Goal: Information Seeking & Learning: Learn about a topic

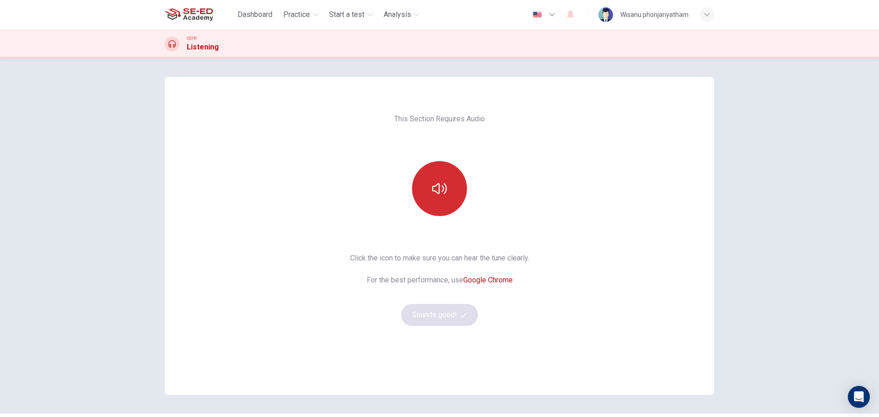
click at [437, 194] on icon "button" at bounding box center [439, 188] width 15 height 11
click at [440, 316] on button "Sounds good!" at bounding box center [439, 315] width 77 height 22
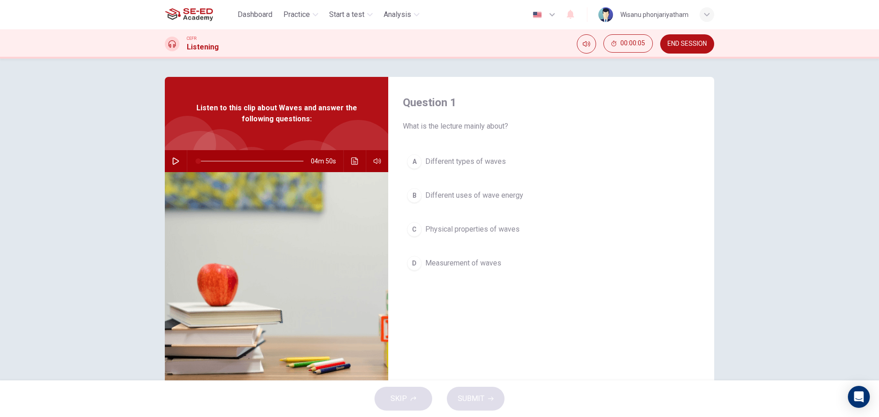
click at [172, 162] on icon "button" at bounding box center [175, 160] width 7 height 7
click at [607, 313] on div "Question 1 What is the lecture mainly about? A Different types of waves B Diffe…" at bounding box center [551, 236] width 326 height 318
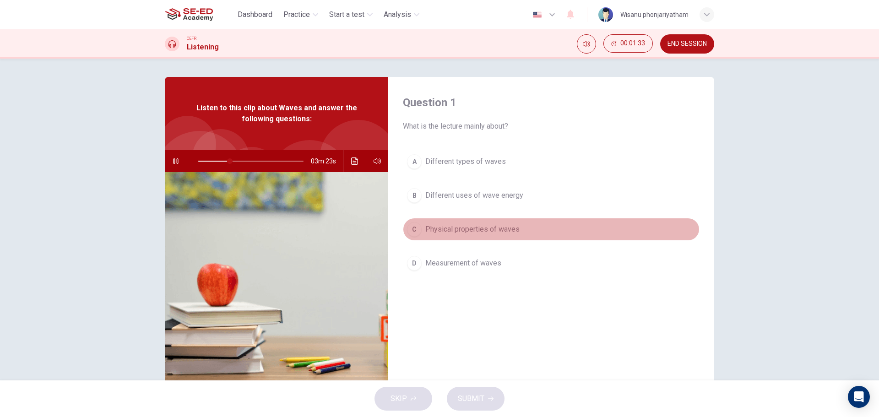
click at [503, 232] on span "Physical properties of waves" at bounding box center [472, 229] width 94 height 11
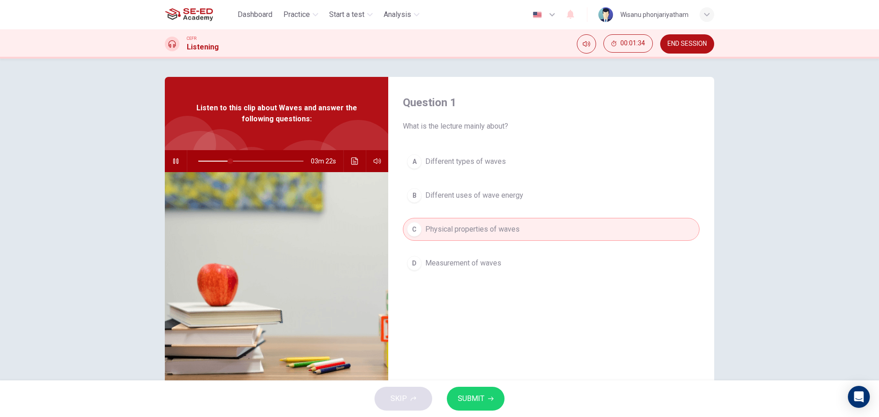
click at [486, 397] on button "SUBMIT" at bounding box center [476, 399] width 58 height 24
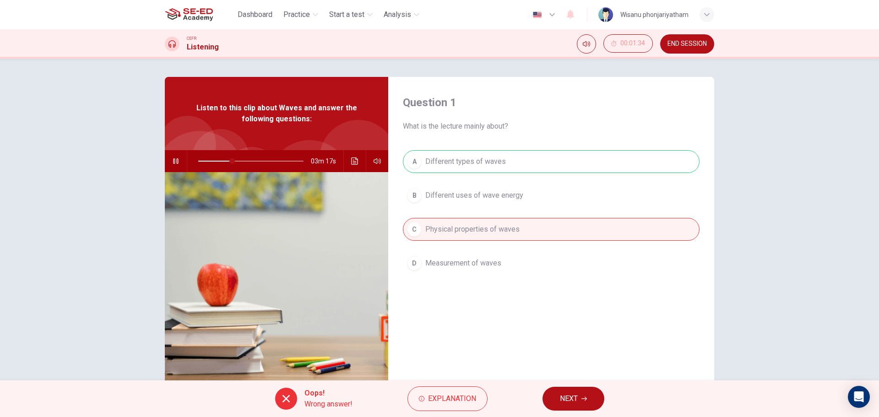
click at [571, 401] on span "NEXT" at bounding box center [569, 398] width 18 height 13
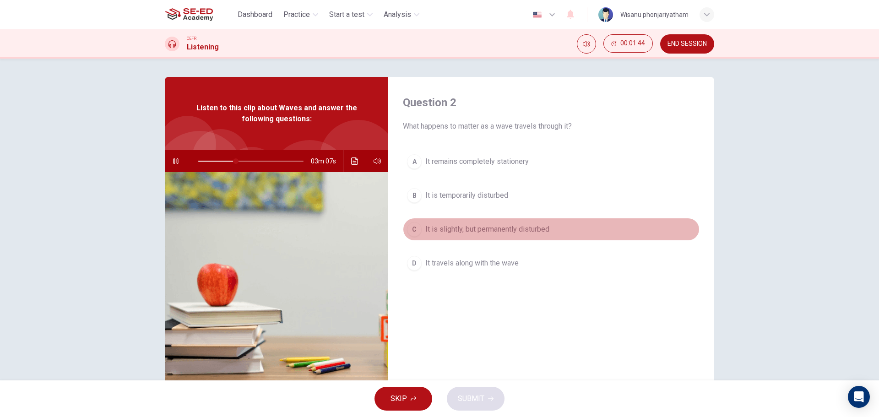
click at [480, 238] on button "C It is slightly, but permanently disturbed" at bounding box center [551, 229] width 297 height 23
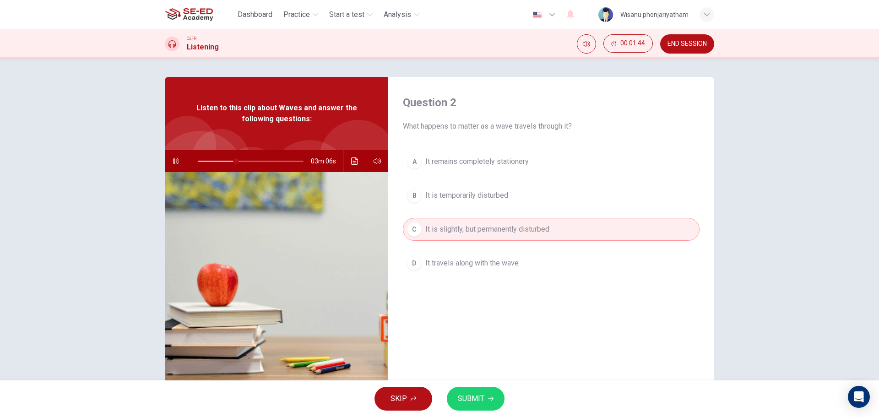
click at [474, 401] on span "SUBMIT" at bounding box center [471, 398] width 27 height 13
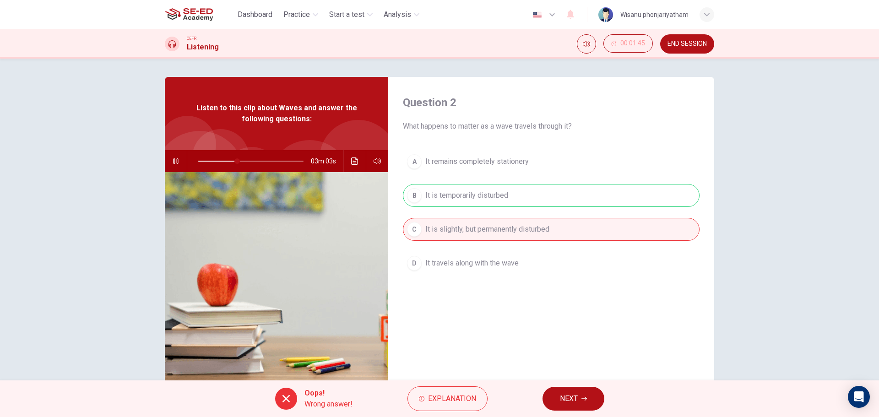
click at [569, 404] on span "NEXT" at bounding box center [569, 398] width 18 height 13
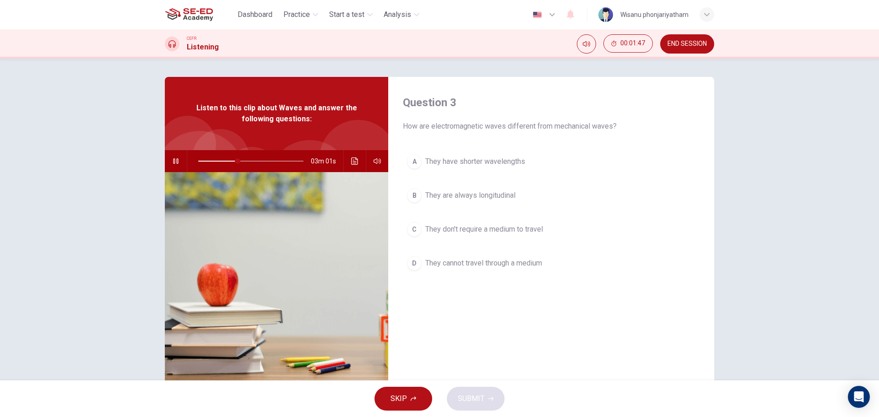
type input "38"
click at [673, 49] on button "END SESSION" at bounding box center [687, 43] width 54 height 19
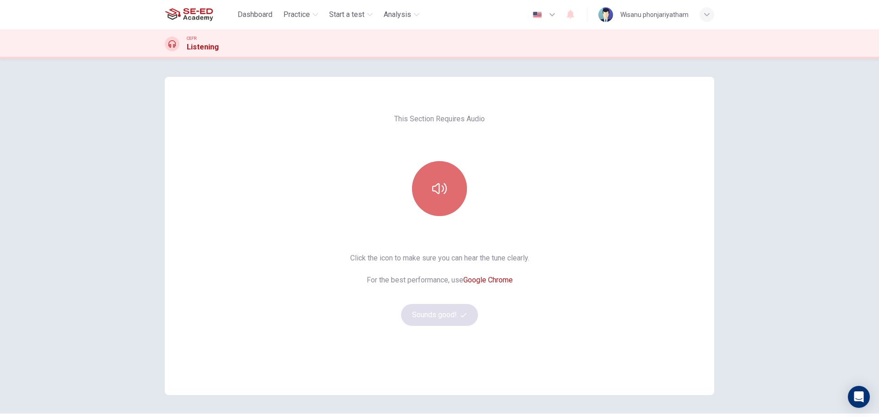
click at [438, 177] on button "button" at bounding box center [439, 188] width 55 height 55
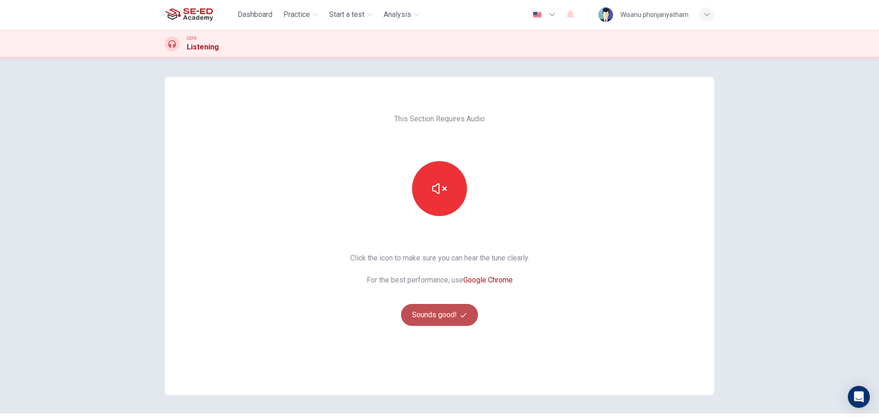
click at [435, 314] on button "Sounds good!" at bounding box center [439, 315] width 77 height 22
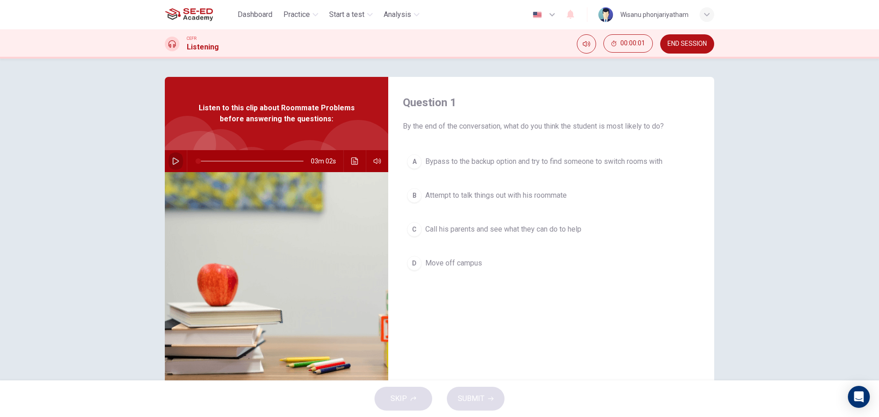
click at [176, 160] on icon "button" at bounding box center [176, 160] width 6 height 7
click at [582, 162] on span "Bypass to the backup option and try to find someone to switch rooms with" at bounding box center [543, 161] width 237 height 11
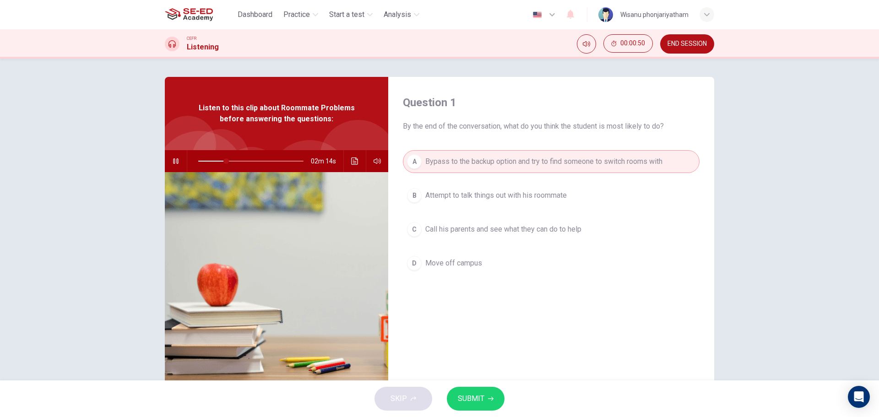
click at [482, 394] on span "SUBMIT" at bounding box center [471, 398] width 27 height 13
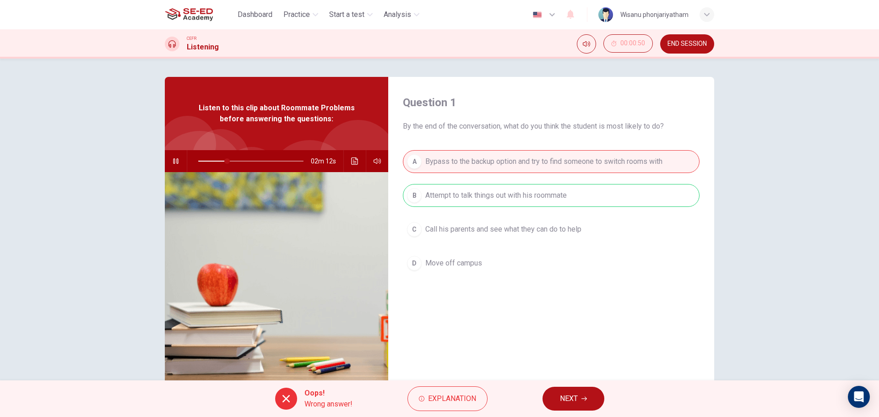
click at [580, 400] on button "NEXT" at bounding box center [573, 399] width 62 height 24
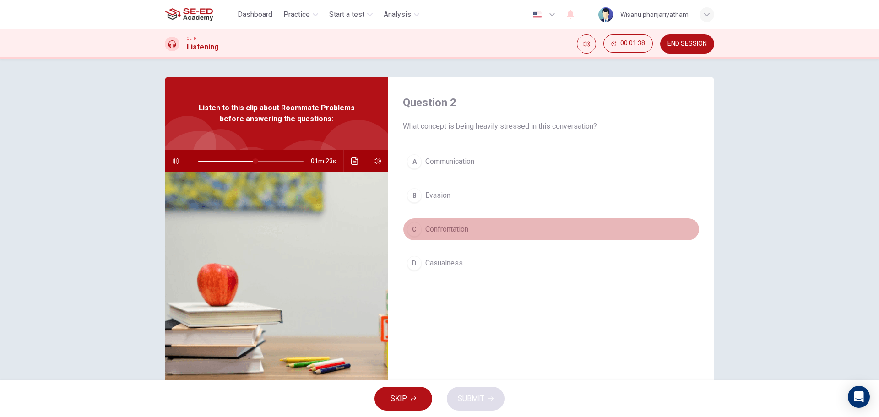
click at [443, 236] on button "C Confrontation" at bounding box center [551, 229] width 297 height 23
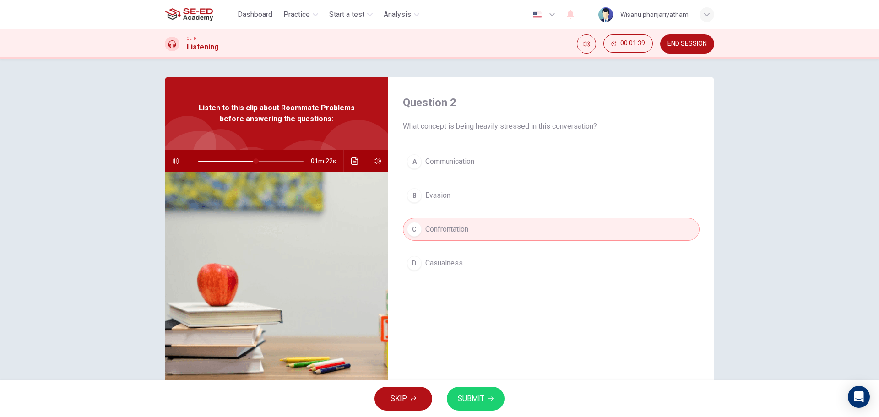
click at [477, 398] on span "SUBMIT" at bounding box center [471, 398] width 27 height 13
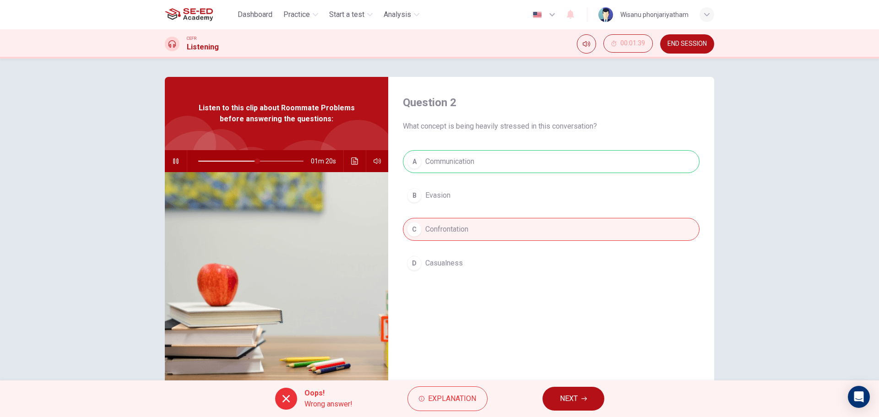
click at [514, 164] on div "A Communication B Evasion C Confrontation D Casualness" at bounding box center [551, 221] width 297 height 143
click at [440, 397] on span "Explanation" at bounding box center [452, 398] width 48 height 13
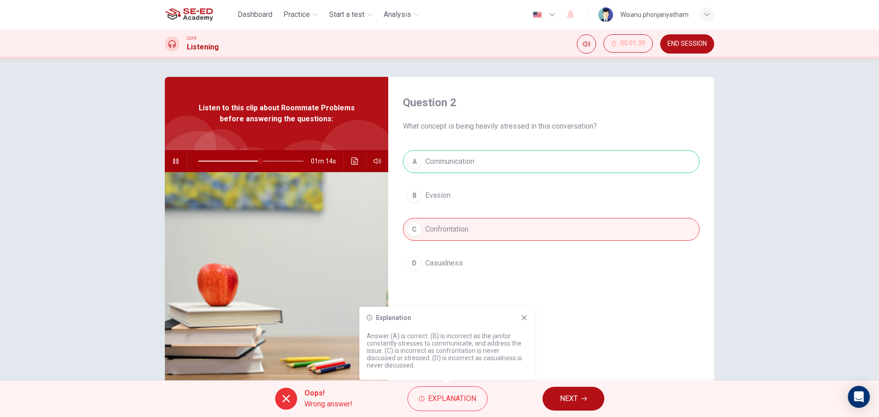
click at [582, 398] on icon "button" at bounding box center [583, 398] width 5 height 5
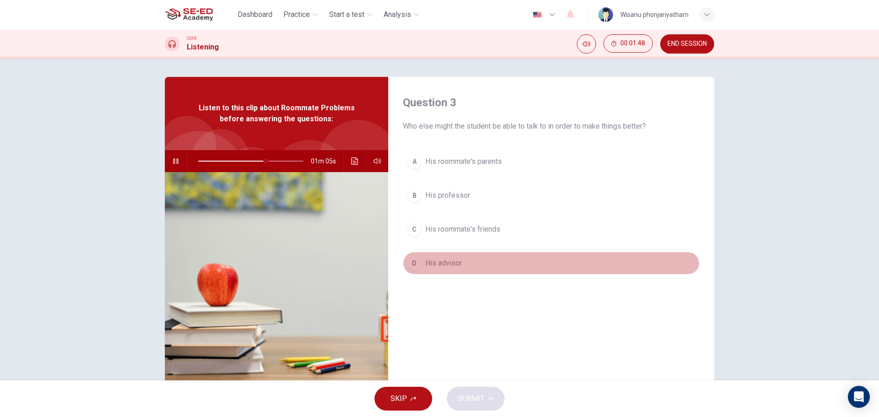
click at [447, 263] on span "His advisor" at bounding box center [443, 263] width 37 height 11
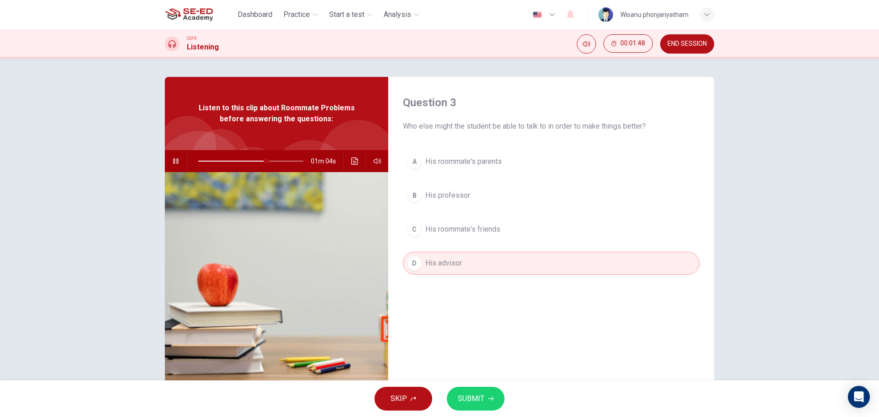
click at [482, 401] on span "SUBMIT" at bounding box center [471, 398] width 27 height 13
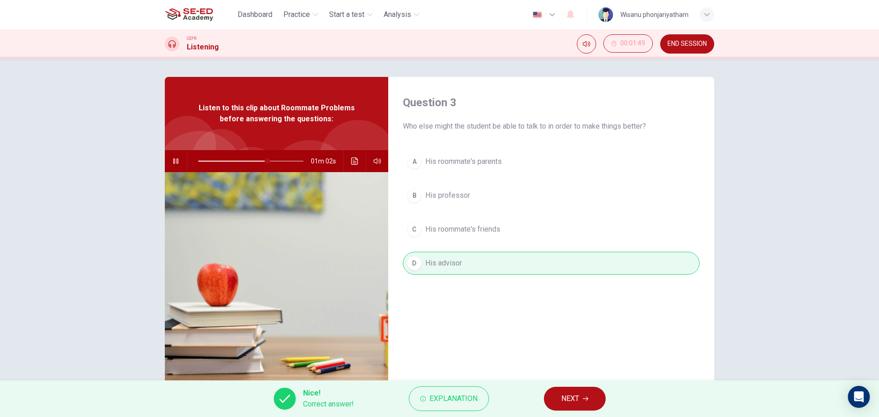
click at [574, 399] on span "NEXT" at bounding box center [570, 398] width 18 height 13
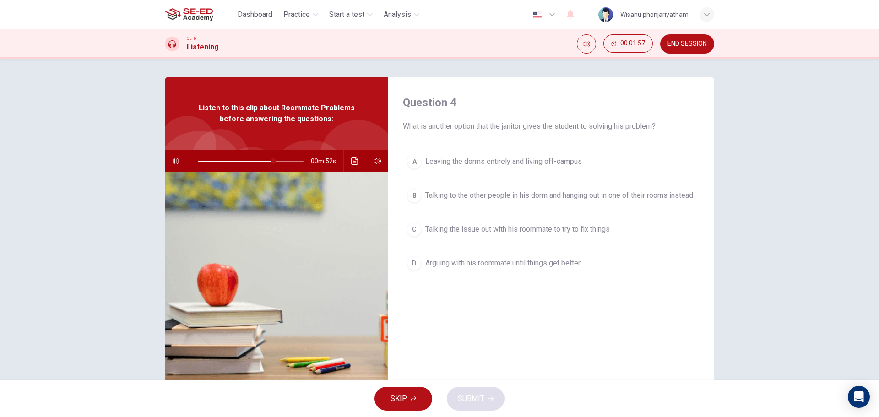
click at [548, 235] on span "Talking the issue out with his roommate to try to fix things" at bounding box center [517, 229] width 184 height 11
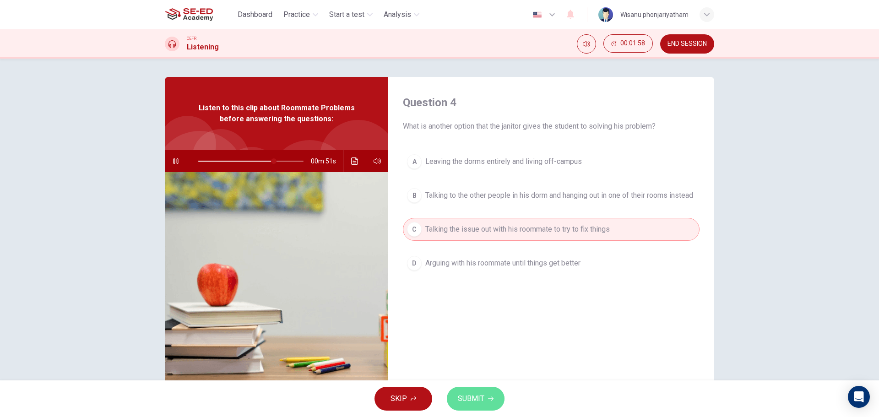
click at [485, 398] on button "SUBMIT" at bounding box center [476, 399] width 58 height 24
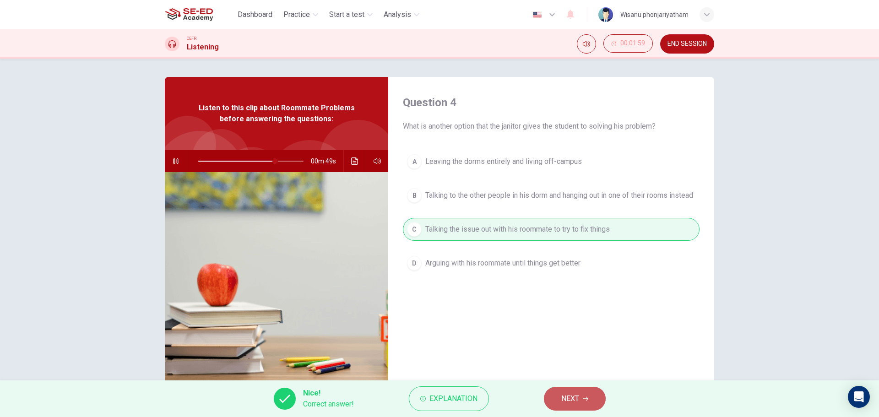
click at [569, 391] on button "NEXT" at bounding box center [575, 399] width 62 height 24
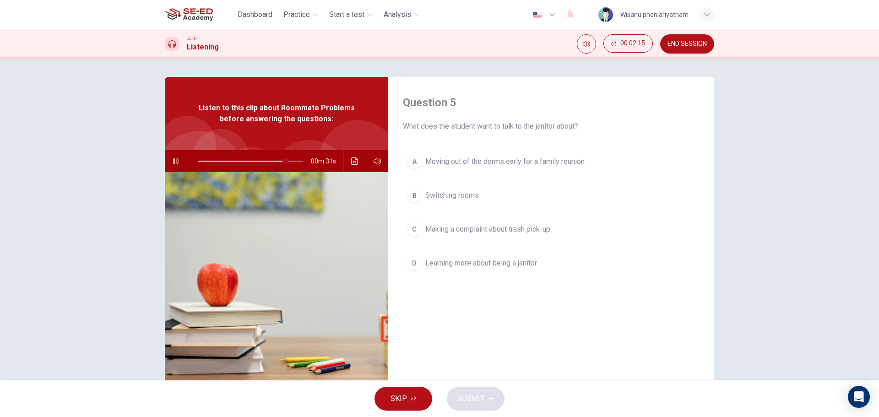
click at [440, 195] on span "Switching rooms" at bounding box center [452, 195] width 54 height 11
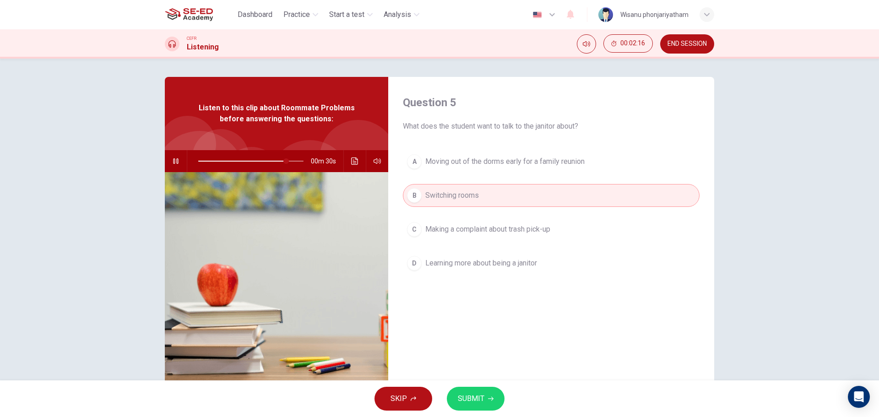
click at [478, 399] on span "SUBMIT" at bounding box center [471, 398] width 27 height 13
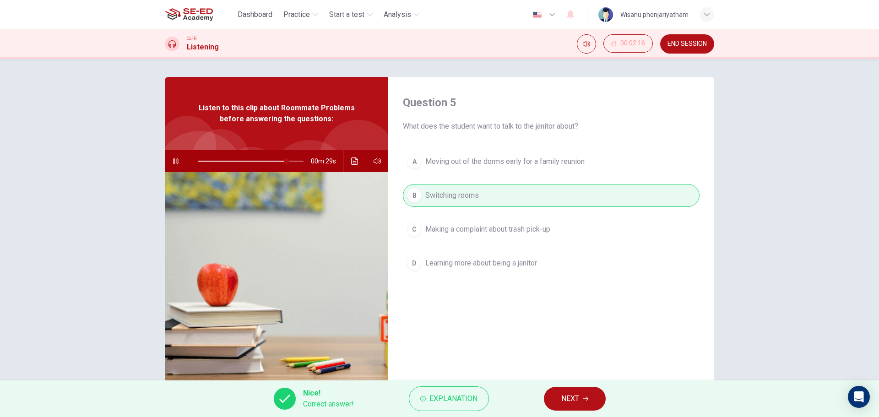
type input "84"
click at [582, 404] on button "NEXT" at bounding box center [575, 399] width 62 height 24
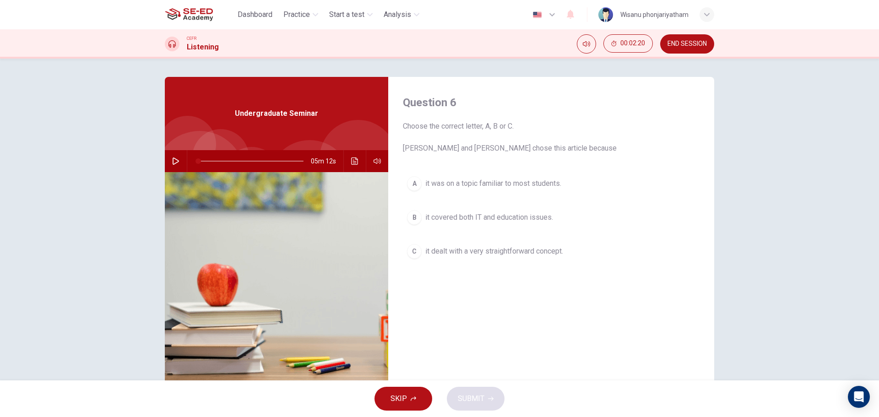
click at [172, 161] on icon "button" at bounding box center [175, 160] width 7 height 7
click at [533, 217] on span "it covered both IT and education issues." at bounding box center [489, 217] width 128 height 11
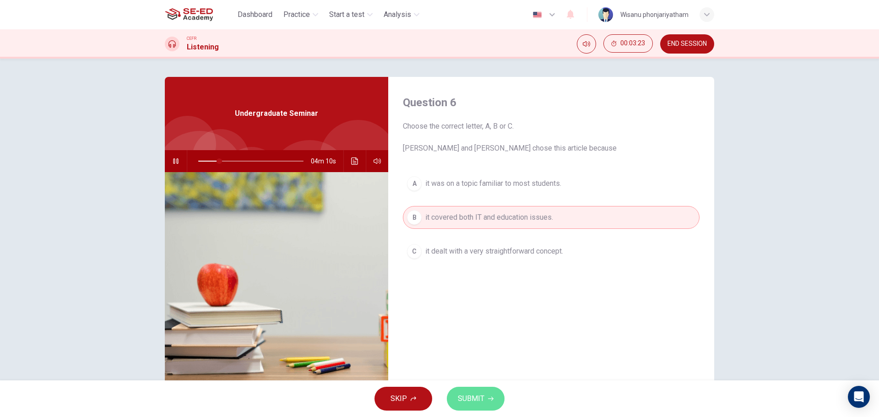
click at [480, 399] on span "SUBMIT" at bounding box center [471, 398] width 27 height 13
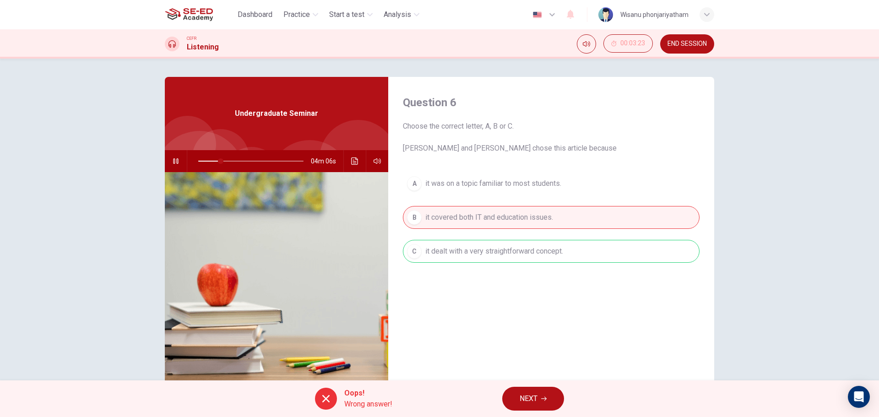
click at [527, 390] on button "NEXT" at bounding box center [533, 399] width 62 height 24
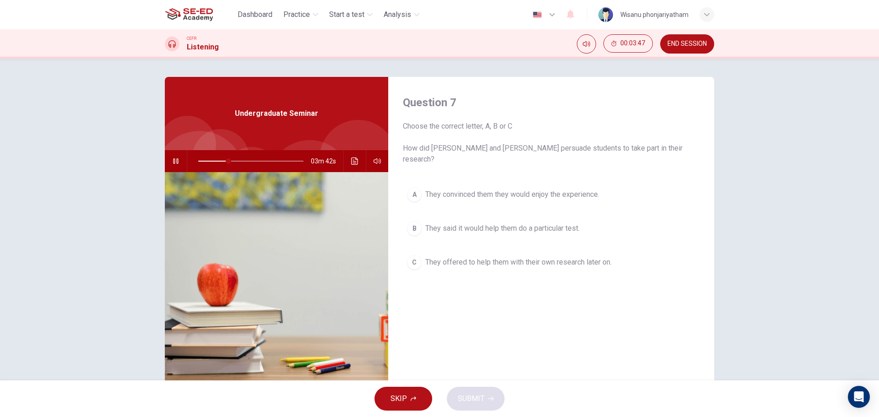
click at [490, 257] on span "They offered to help them with their own research later on." at bounding box center [518, 262] width 186 height 11
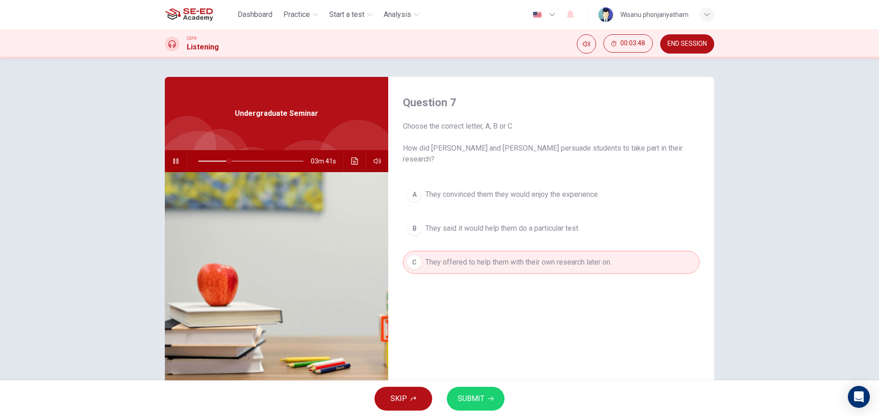
click at [467, 404] on span "SUBMIT" at bounding box center [471, 398] width 27 height 13
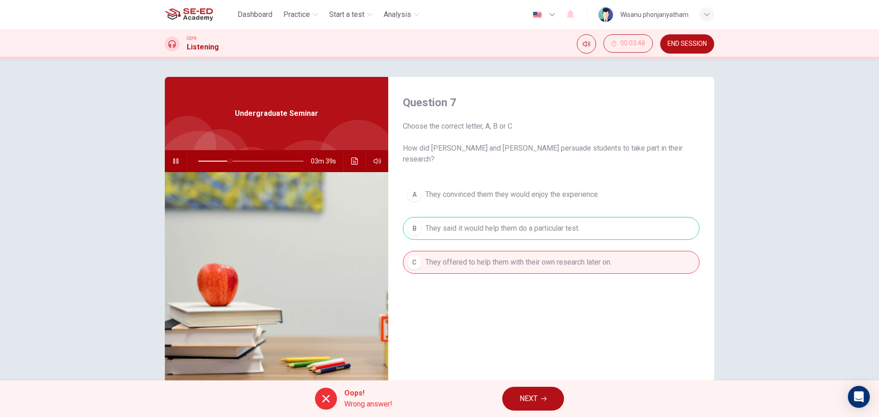
click at [537, 402] on span "NEXT" at bounding box center [529, 398] width 18 height 13
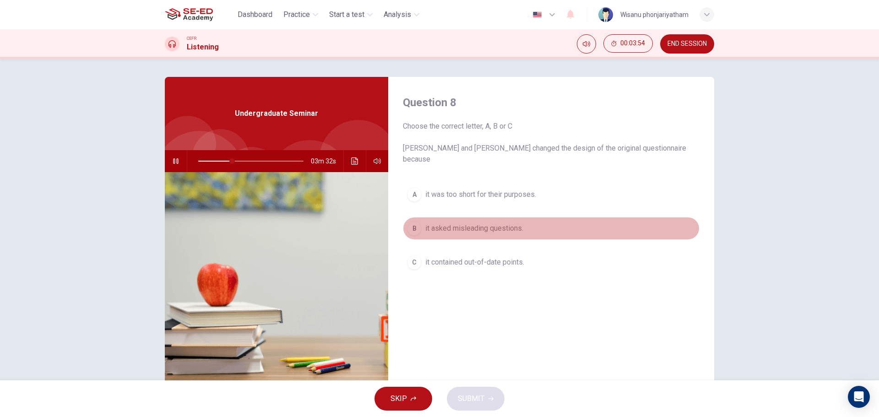
click at [471, 223] on span "it asked misleading questions." at bounding box center [474, 228] width 98 height 11
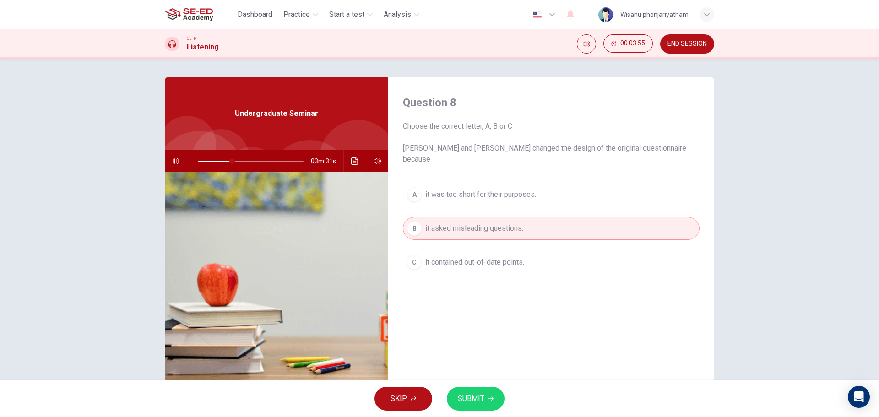
click at [476, 401] on span "SUBMIT" at bounding box center [471, 398] width 27 height 13
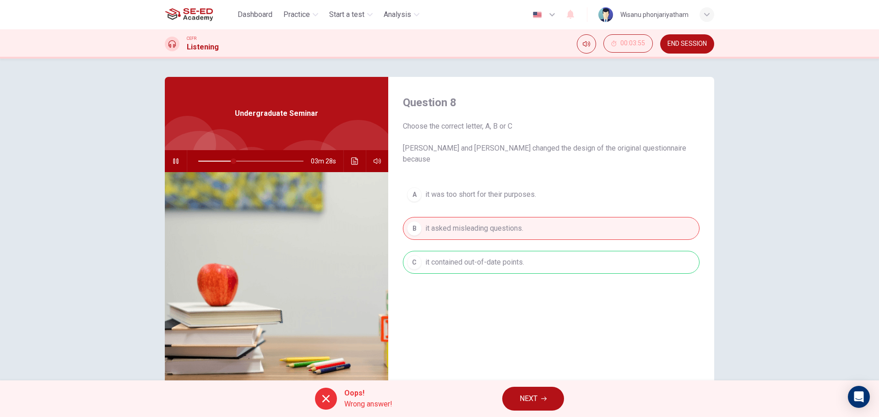
click at [487, 249] on div "A it was too short for their purposes. B it asked misleading questions. C it co…" at bounding box center [551, 237] width 297 height 109
click at [530, 396] on span "NEXT" at bounding box center [529, 398] width 18 height 13
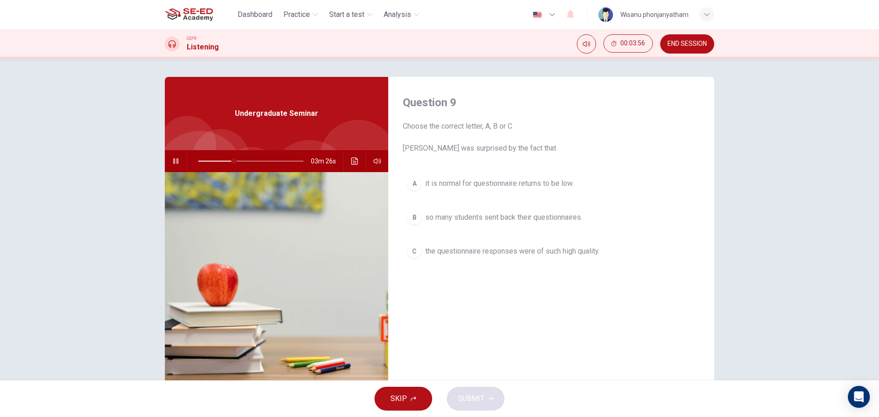
type input "34"
click at [674, 42] on span "END SESSION" at bounding box center [686, 43] width 39 height 7
